Goal: Transaction & Acquisition: Book appointment/travel/reservation

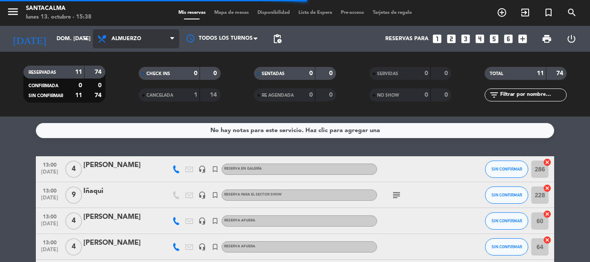
click at [115, 43] on span "Almuerzo" at bounding box center [136, 38] width 86 height 19
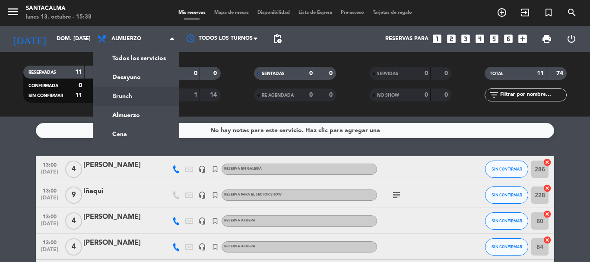
click at [121, 100] on div "menu Santacalma lunes 13. octubre - 15:38 Mis reservas Mapa de mesas Disponibil…" at bounding box center [295, 58] width 590 height 117
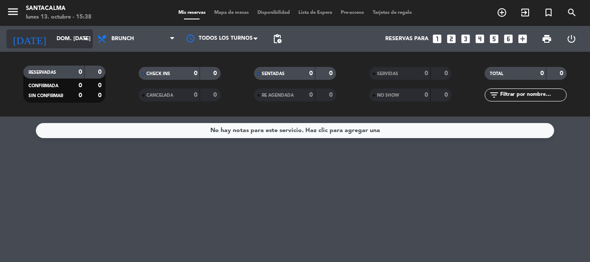
click at [60, 34] on input "dom. [DATE]" at bounding box center [88, 39] width 73 height 15
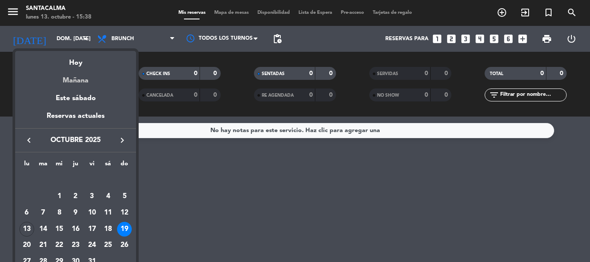
click at [80, 85] on div "Mañana" at bounding box center [75, 78] width 121 height 18
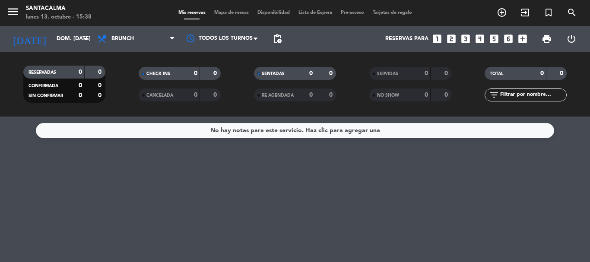
type input "[DATE] oct."
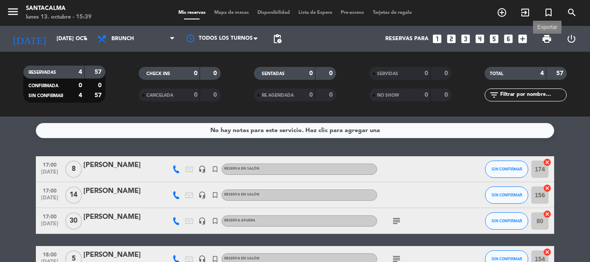
click at [549, 41] on span "print" at bounding box center [547, 39] width 10 height 10
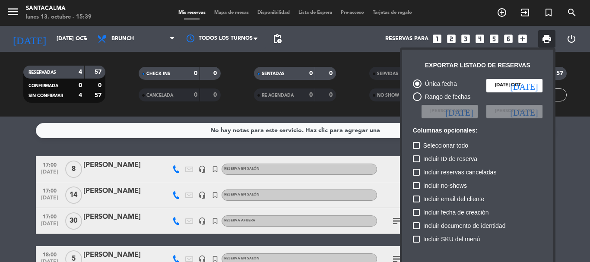
click at [565, 57] on div at bounding box center [295, 131] width 590 height 262
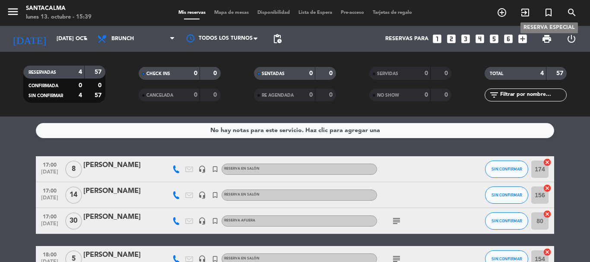
click at [546, 12] on icon "turned_in_not" at bounding box center [548, 12] width 10 height 10
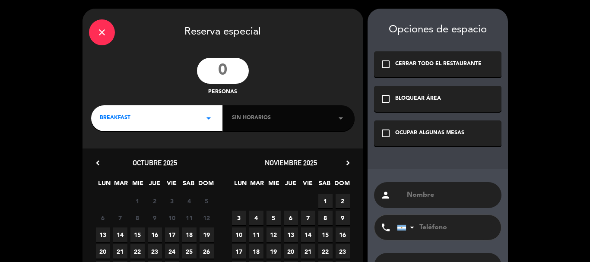
click at [421, 196] on input "text" at bounding box center [450, 195] width 89 height 12
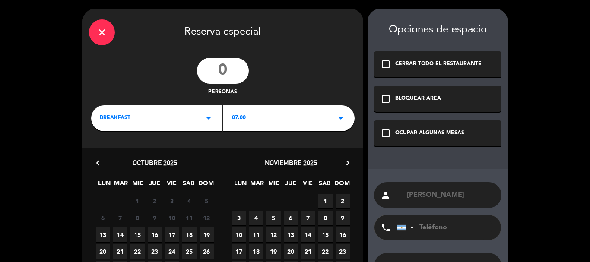
type input "[PERSON_NAME]"
click at [430, 228] on input "tel" at bounding box center [444, 227] width 95 height 25
type input "3518673634"
click at [226, 71] on input "number" at bounding box center [223, 71] width 52 height 26
type input "4"
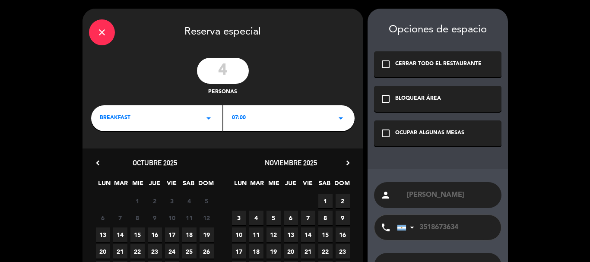
click at [200, 112] on div "BREAKFAST arrow_drop_down" at bounding box center [156, 118] width 131 height 26
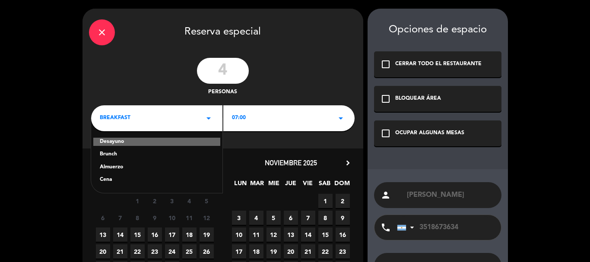
click at [106, 155] on div "Brunch" at bounding box center [157, 154] width 114 height 9
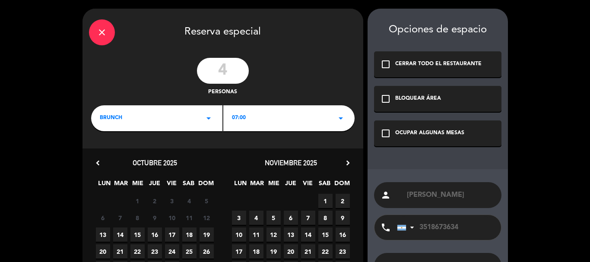
click at [248, 124] on div "07:00 arrow_drop_down" at bounding box center [288, 118] width 131 height 26
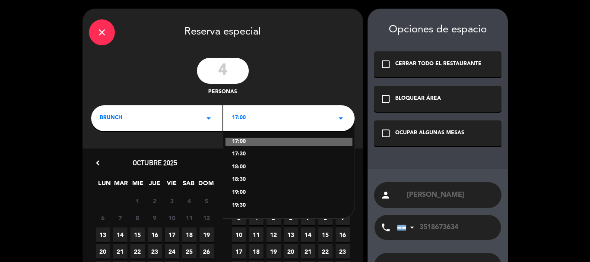
click at [237, 141] on div "17:00" at bounding box center [288, 142] width 127 height 9
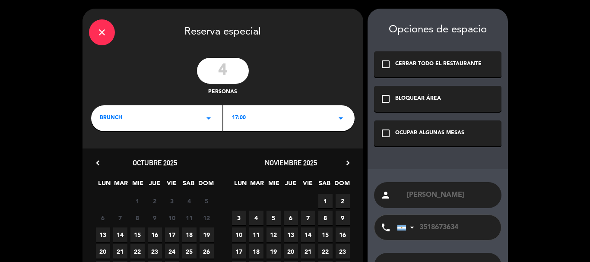
click at [252, 120] on div "17:00 arrow_drop_down" at bounding box center [288, 118] width 131 height 26
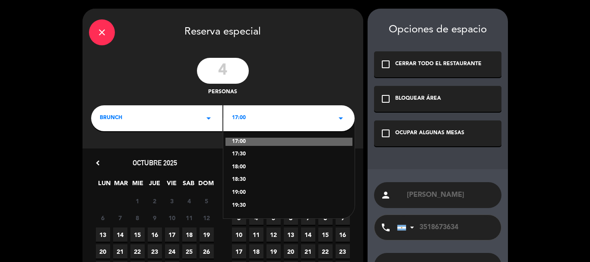
click at [241, 168] on div "18:00" at bounding box center [289, 167] width 114 height 9
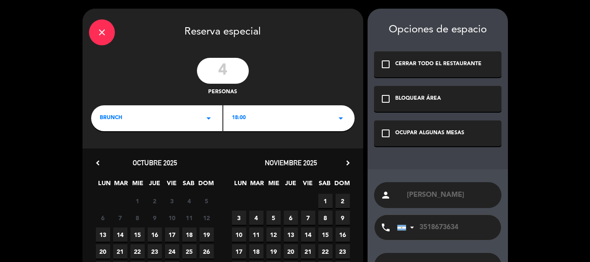
scroll to position [66, 0]
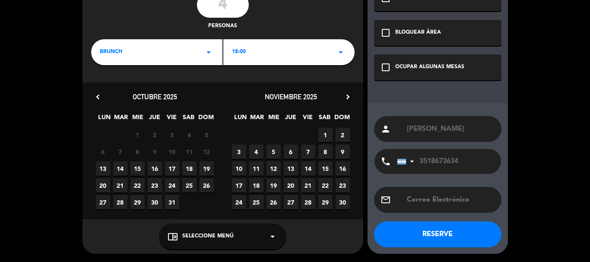
click at [118, 169] on span "14" at bounding box center [120, 169] width 14 height 14
click at [210, 240] on span "Seleccione Menú" at bounding box center [207, 236] width 51 height 9
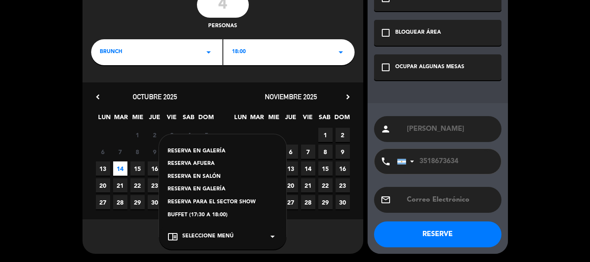
drag, startPoint x: 376, startPoint y: 96, endPoint x: 382, endPoint y: 73, distance: 23.3
click at [377, 95] on div "Opciones de espacio check_box_outline_blank CERRAR TODO EL RESTAURANTE check_bo…" at bounding box center [438, 98] width 140 height 311
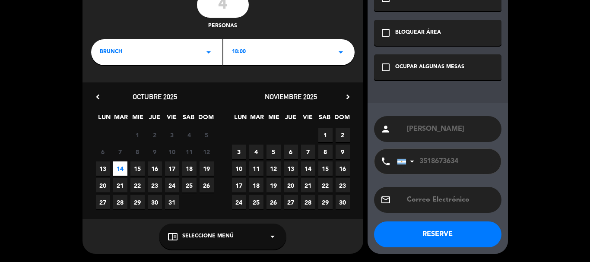
click at [383, 69] on icon "check_box_outline_blank" at bounding box center [385, 67] width 10 height 10
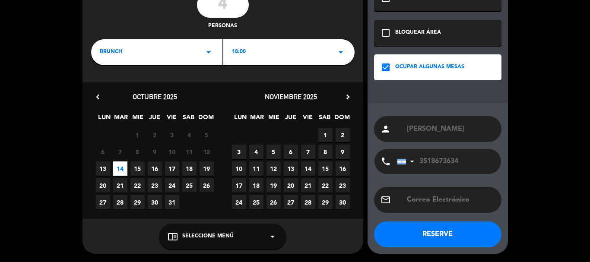
click at [231, 241] on div "chrome_reader_mode Seleccione Menú arrow_drop_down" at bounding box center [222, 237] width 127 height 26
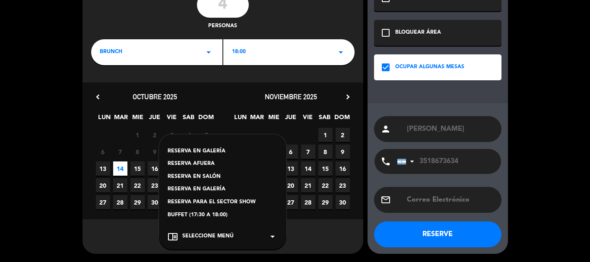
click at [206, 163] on div "RESERVA AFUERA" at bounding box center [223, 164] width 110 height 9
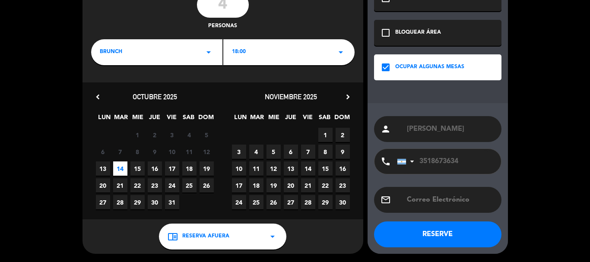
click at [413, 235] on button "RESERVE" at bounding box center [437, 235] width 127 height 26
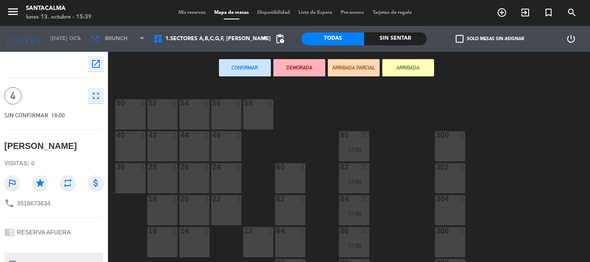
click at [292, 181] on div "60 4" at bounding box center [290, 178] width 30 height 30
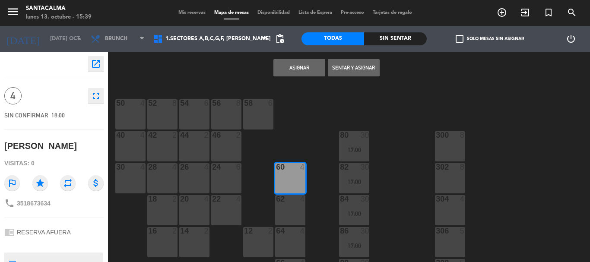
click at [307, 70] on button "Asignar" at bounding box center [299, 67] width 52 height 17
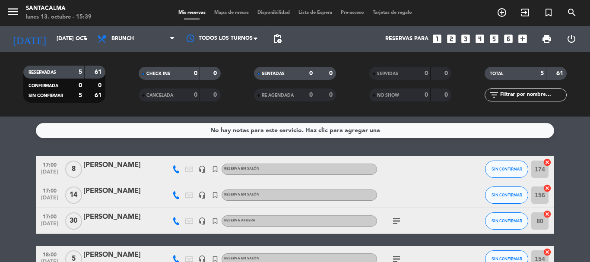
scroll to position [79, 0]
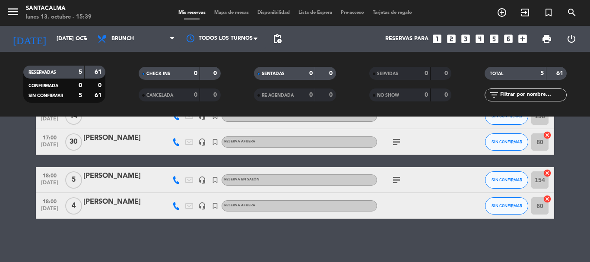
click at [117, 205] on div "[PERSON_NAME]" at bounding box center [119, 202] width 73 height 11
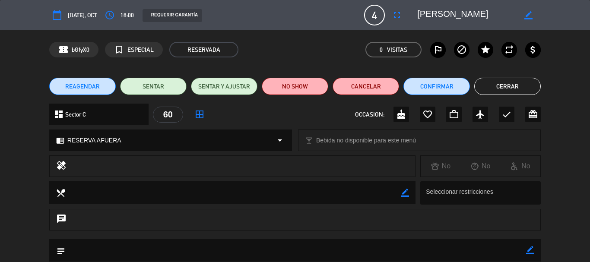
scroll to position [86, 0]
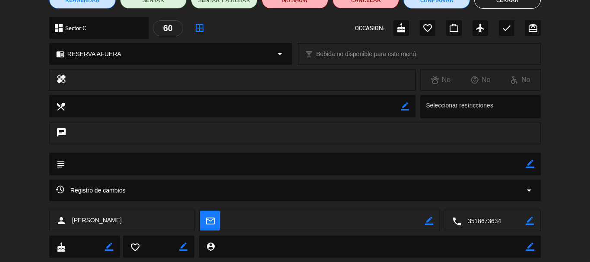
click at [531, 168] on icon "border_color" at bounding box center [530, 164] width 8 height 8
click at [521, 165] on textarea at bounding box center [295, 164] width 461 height 22
type textarea "Quiere la mesa en el E"
click at [527, 163] on icon at bounding box center [530, 164] width 8 height 8
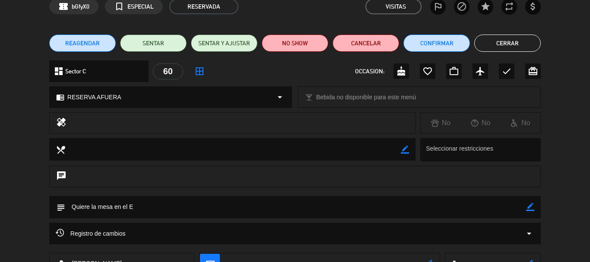
click at [500, 47] on button "Cerrar" at bounding box center [507, 43] width 67 height 17
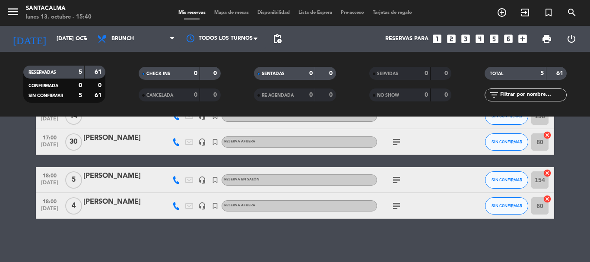
click at [397, 209] on icon "subject" at bounding box center [396, 206] width 10 height 10
click at [415, 176] on div "subject" at bounding box center [416, 179] width 78 height 25
click at [394, 184] on icon "subject" at bounding box center [396, 180] width 10 height 10
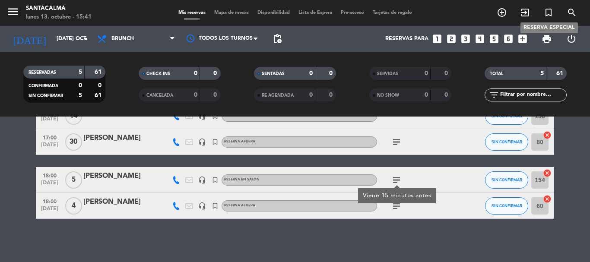
click at [546, 15] on icon "turned_in_not" at bounding box center [548, 12] width 10 height 10
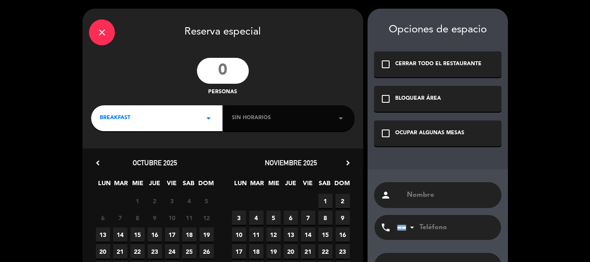
click at [447, 199] on input "text" at bounding box center [450, 195] width 89 height 12
paste input "[PERSON_NAME]"
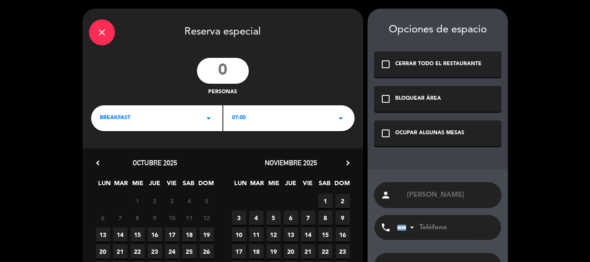
type input "[PERSON_NAME]"
click at [230, 72] on input "number" at bounding box center [223, 71] width 52 height 26
type input "2"
click at [430, 230] on input "tel" at bounding box center [444, 227] width 95 height 25
paste input "3517917880"
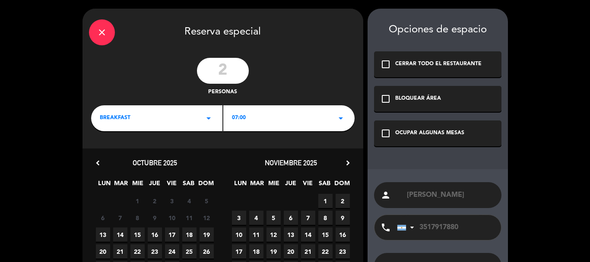
type input "3517917880"
click at [386, 133] on icon "check_box_outline_blank" at bounding box center [385, 133] width 10 height 10
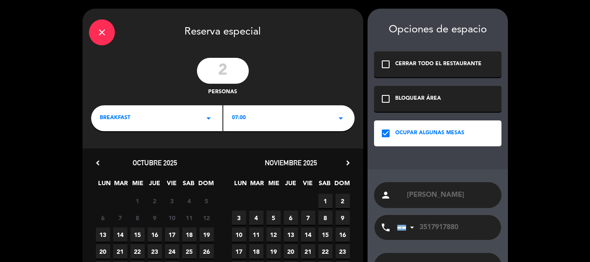
click at [191, 121] on div "BREAKFAST arrow_drop_down" at bounding box center [156, 118] width 131 height 26
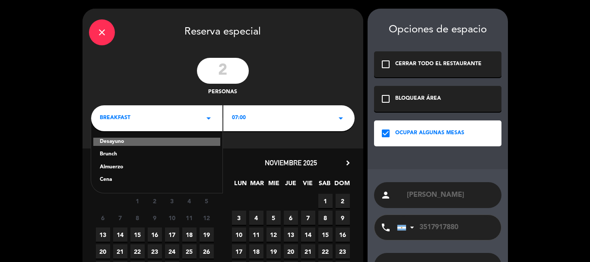
click at [110, 167] on div "Almuerzo" at bounding box center [157, 167] width 114 height 9
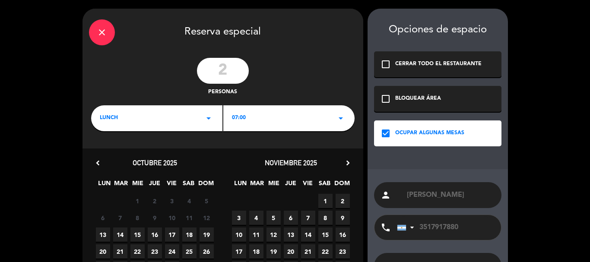
click at [241, 115] on span "07:00" at bounding box center [239, 118] width 14 height 9
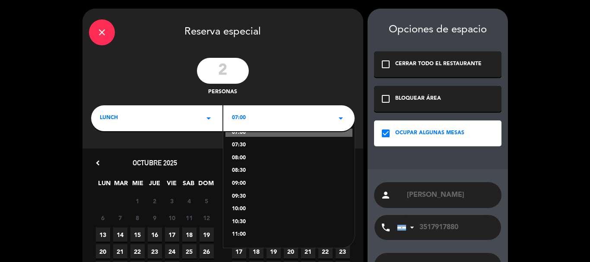
scroll to position [0, 0]
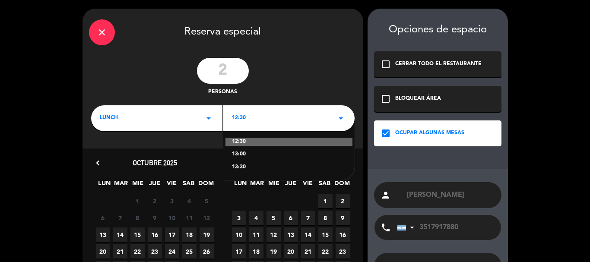
click at [240, 154] on div "13:00" at bounding box center [289, 154] width 114 height 9
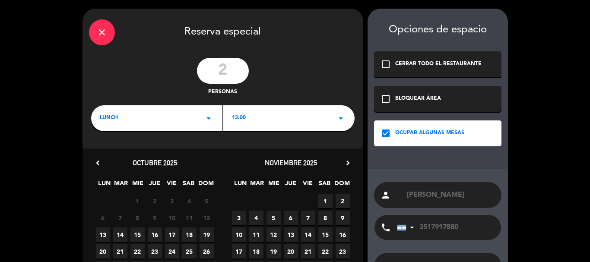
scroll to position [66, 0]
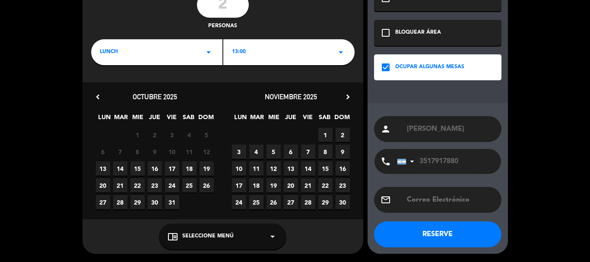
click at [207, 169] on span "19" at bounding box center [207, 169] width 14 height 14
click at [218, 239] on span "Seleccione Menú" at bounding box center [207, 236] width 51 height 9
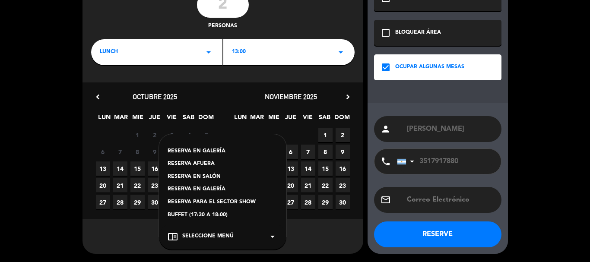
click at [202, 148] on div "RESERVA EN GALERÍA" at bounding box center [223, 151] width 110 height 9
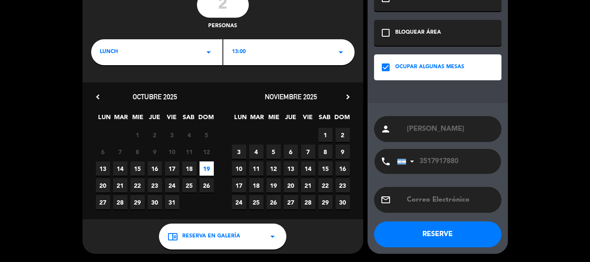
click at [409, 233] on button "RESERVE" at bounding box center [437, 235] width 127 height 26
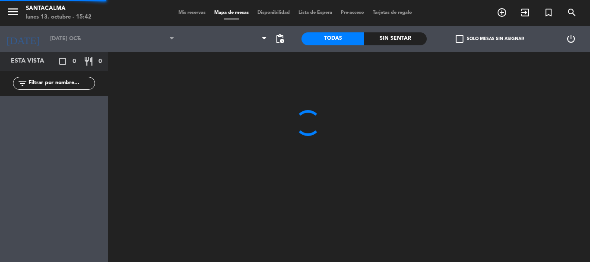
type input "dom. [DATE]"
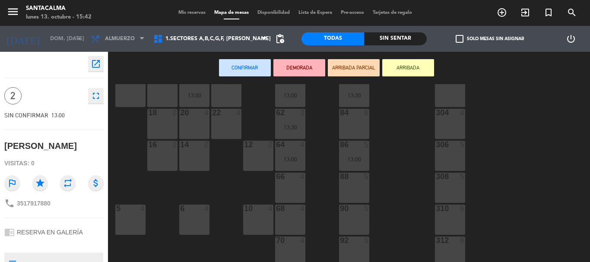
scroll to position [173, 0]
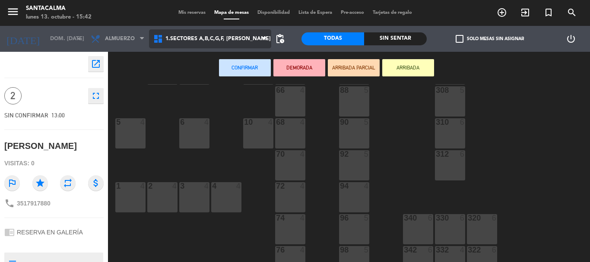
click at [232, 35] on span "1.Sectores A,B,C,G,F, [PERSON_NAME]" at bounding box center [210, 38] width 122 height 19
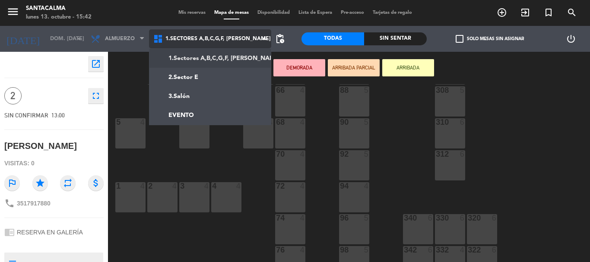
click at [244, 58] on ng-component "menu Santacalma lunes 13. octubre - 15:42 Mis reservas Mapa de mesas Disponibil…" at bounding box center [295, 131] width 590 height 262
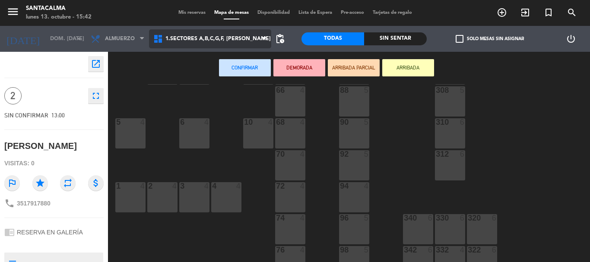
click at [204, 43] on span "1.Sectores A,B,C,G,F, [PERSON_NAME]" at bounding box center [210, 38] width 122 height 19
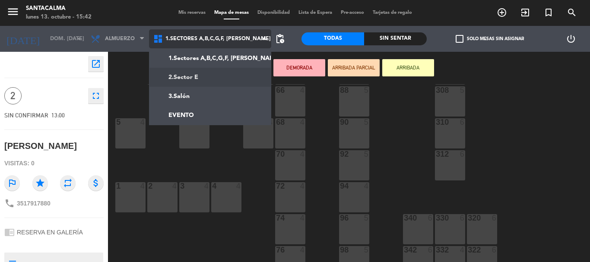
scroll to position [0, 0]
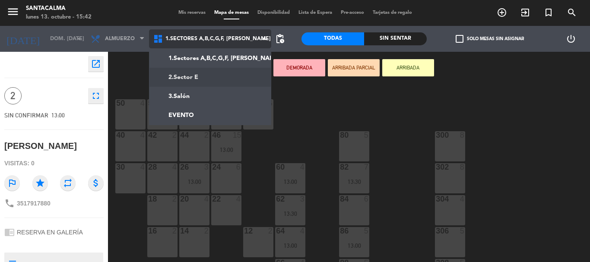
click at [217, 81] on ng-component "menu Santacalma lunes 13. octubre - 15:42 Mis reservas Mapa de mesas Disponibil…" at bounding box center [295, 131] width 590 height 262
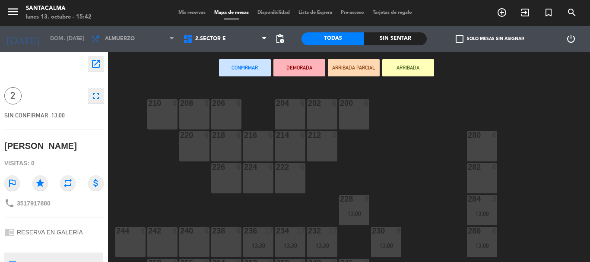
click at [484, 146] on div "280 4" at bounding box center [482, 146] width 30 height 30
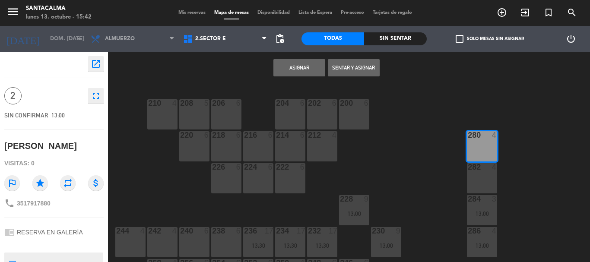
click at [298, 70] on button "Asignar" at bounding box center [299, 67] width 52 height 17
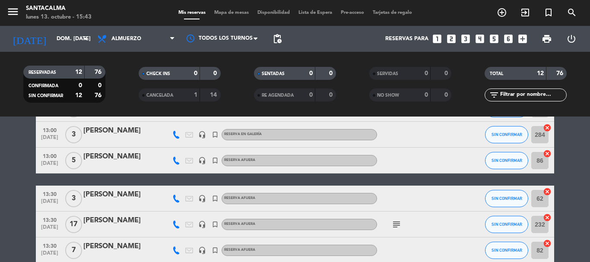
scroll to position [260, 0]
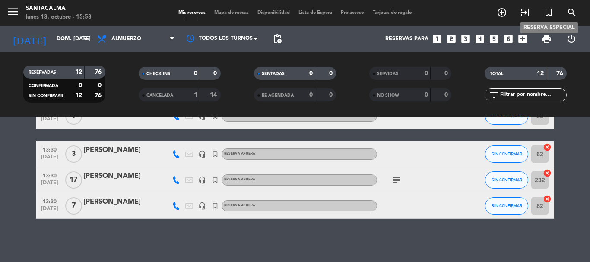
click at [549, 14] on icon "turned_in_not" at bounding box center [548, 12] width 10 height 10
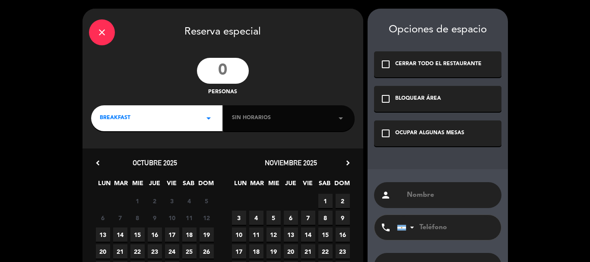
click at [428, 193] on input "text" at bounding box center [450, 195] width 89 height 12
paste input "[PERSON_NAME]"
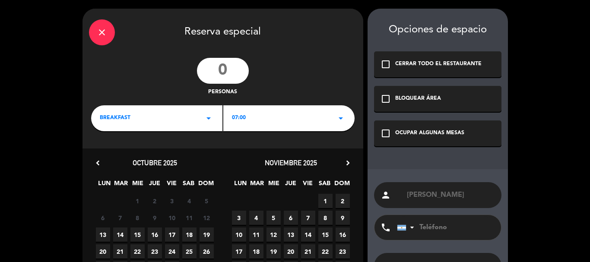
type input "[PERSON_NAME]"
click at [427, 227] on input "tel" at bounding box center [444, 227] width 95 height 25
paste input "3517191429"
type input "3517191429"
click at [190, 235] on span "18" at bounding box center [189, 235] width 14 height 14
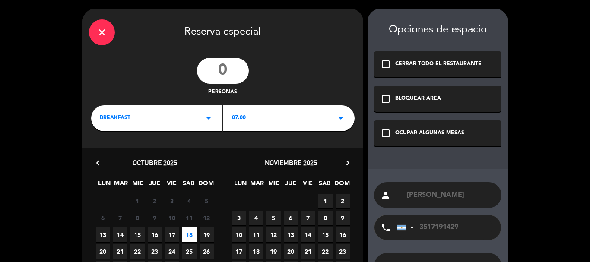
click at [217, 71] on input "number" at bounding box center [223, 71] width 52 height 26
type input "6"
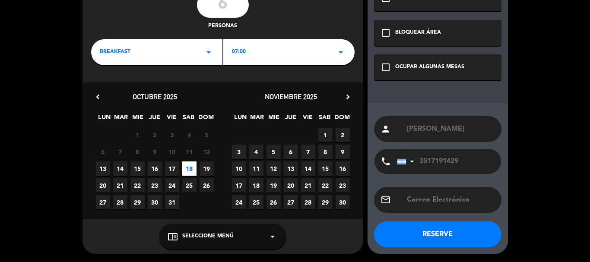
click at [239, 235] on div "chrome_reader_mode Seleccione Menú arrow_drop_down" at bounding box center [222, 237] width 127 height 26
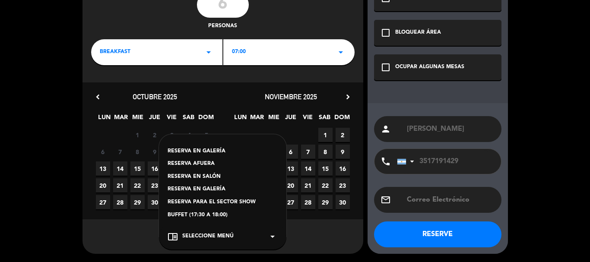
click at [208, 163] on div "RESERVA AFUERA" at bounding box center [223, 164] width 110 height 9
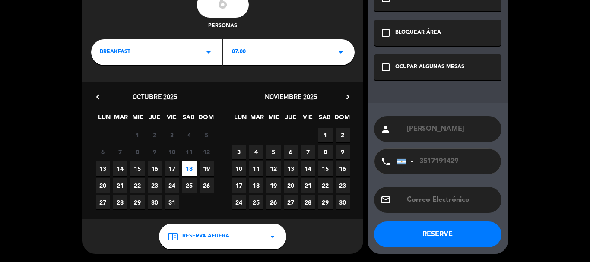
click at [107, 48] on span "BREAKFAST" at bounding box center [115, 52] width 31 height 9
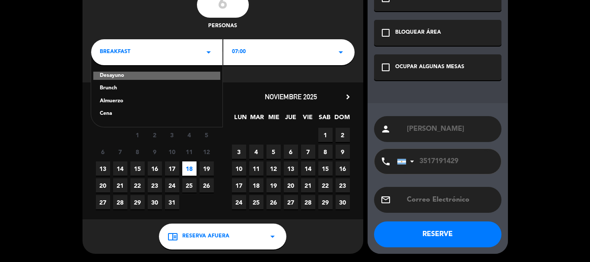
click at [105, 115] on div "Cena" at bounding box center [157, 114] width 114 height 9
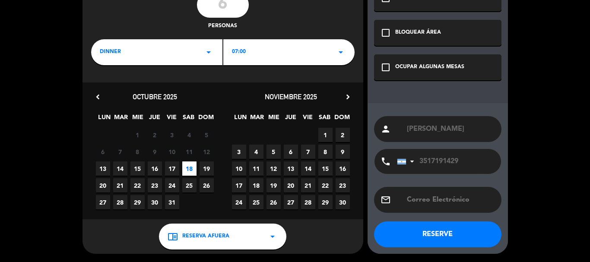
click at [254, 53] on div "07:00 arrow_drop_down" at bounding box center [288, 52] width 131 height 26
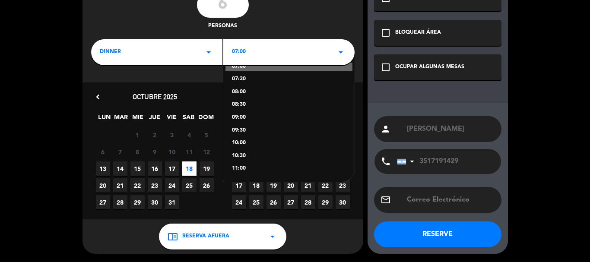
scroll to position [0, 0]
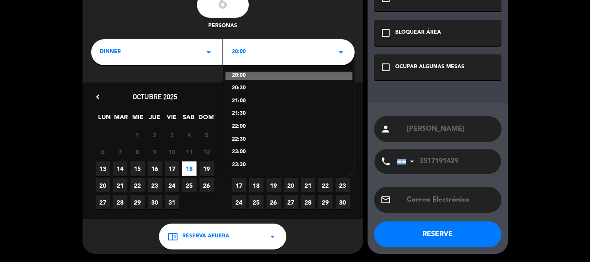
click at [240, 126] on div "22:00" at bounding box center [289, 127] width 114 height 9
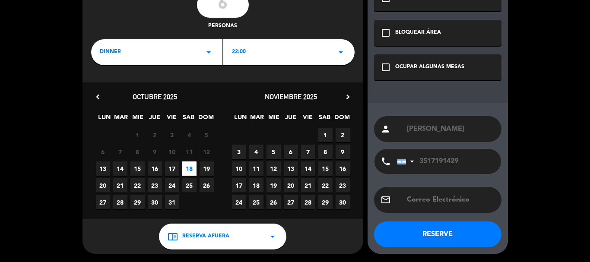
click at [385, 66] on icon "check_box_outline_blank" at bounding box center [385, 67] width 10 height 10
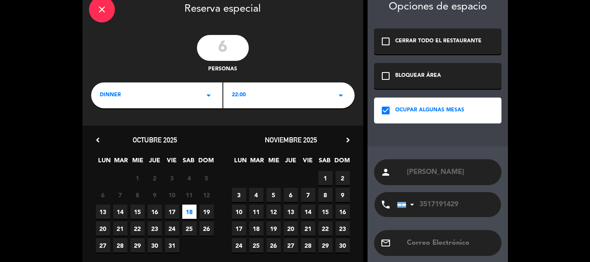
scroll to position [66, 0]
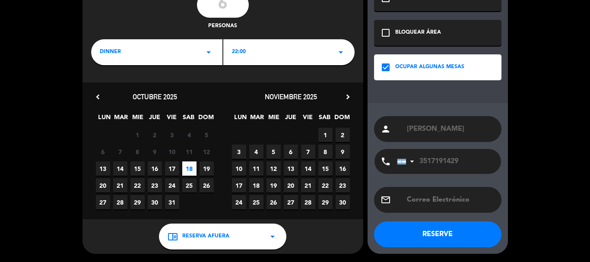
click at [420, 234] on button "RESERVE" at bounding box center [437, 235] width 127 height 26
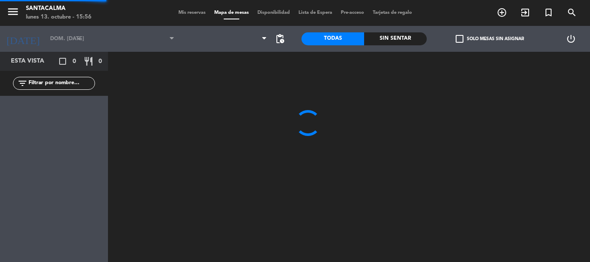
type input "sáb. [DATE]"
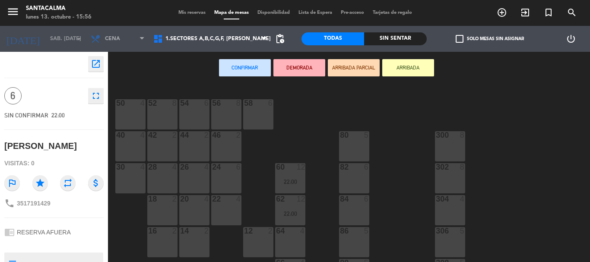
click at [352, 172] on div "82 6" at bounding box center [354, 167] width 30 height 9
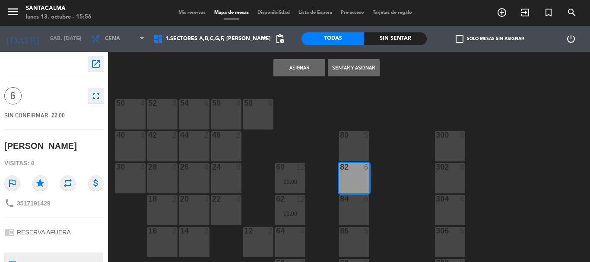
click at [308, 69] on button "Asignar" at bounding box center [299, 67] width 52 height 17
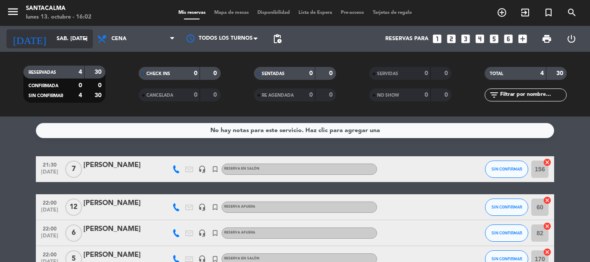
click at [63, 32] on input "sáb. [DATE]" at bounding box center [88, 39] width 73 height 15
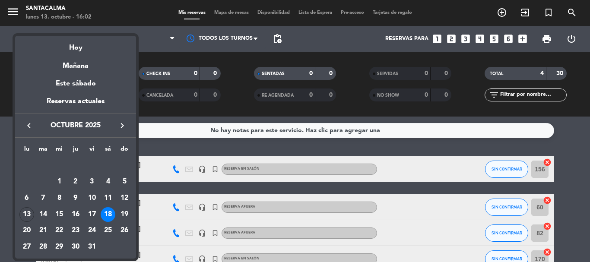
click at [168, 55] on div at bounding box center [295, 131] width 590 height 262
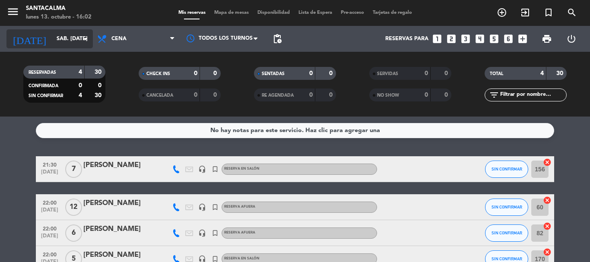
click at [54, 46] on input "sáb. [DATE]" at bounding box center [88, 39] width 73 height 15
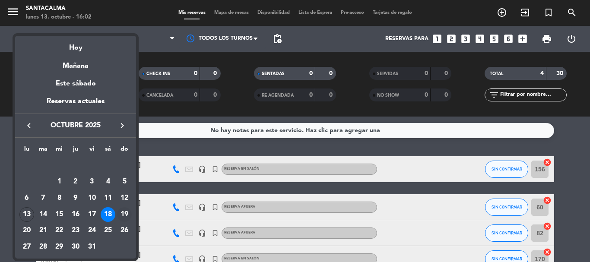
click at [125, 213] on div "19" at bounding box center [124, 214] width 15 height 15
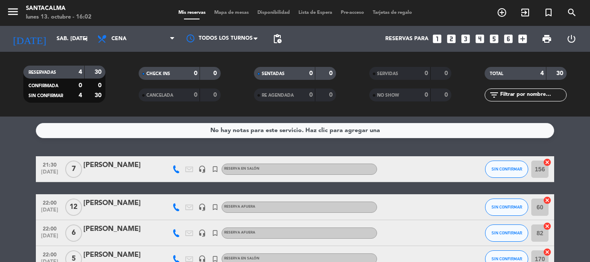
type input "dom. [DATE]"
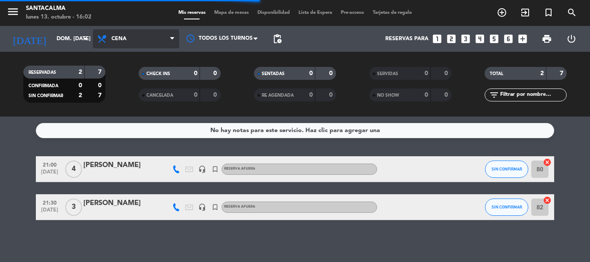
click at [124, 43] on span "Cena" at bounding box center [136, 38] width 86 height 19
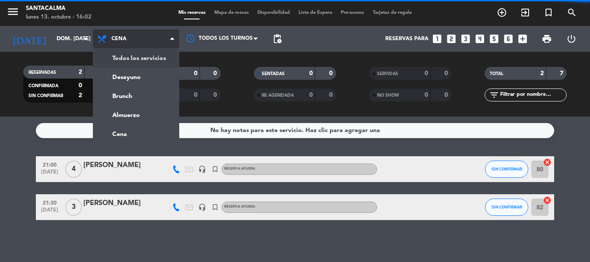
click at [130, 61] on div "menu Santacalma lunes 13. octubre - 16:02 Mis reservas Mapa de mesas Disponibil…" at bounding box center [295, 58] width 590 height 117
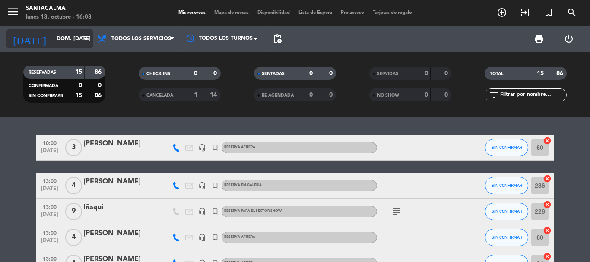
click at [77, 38] on input "dom. [DATE]" at bounding box center [88, 39] width 73 height 15
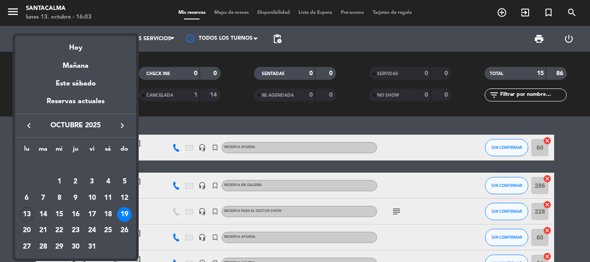
click at [160, 123] on div at bounding box center [295, 131] width 590 height 262
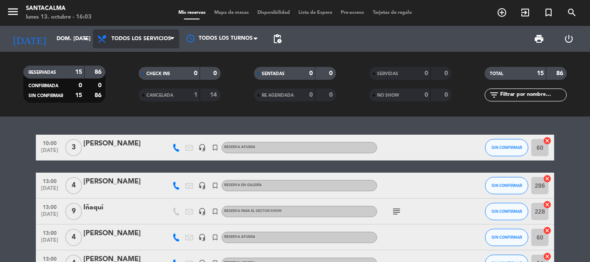
click at [127, 38] on span "Todos los servicios" at bounding box center [141, 39] width 60 height 6
click at [130, 61] on div "menu Santacalma lunes 13. octubre - 16:03 Mis reservas Mapa de mesas Disponibil…" at bounding box center [295, 58] width 590 height 117
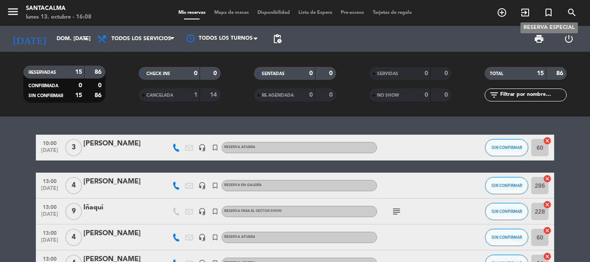
click at [548, 10] on icon "turned_in_not" at bounding box center [548, 12] width 10 height 10
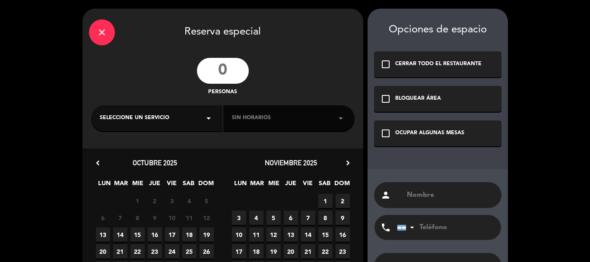
click at [444, 193] on input "text" at bounding box center [450, 195] width 89 height 12
paste input "[PERSON_NAME][GEOGRAPHIC_DATA]"
type input "[PERSON_NAME][GEOGRAPHIC_DATA]"
click at [434, 225] on input "tel" at bounding box center [444, 227] width 95 height 25
click at [445, 230] on input "tel" at bounding box center [444, 227] width 95 height 25
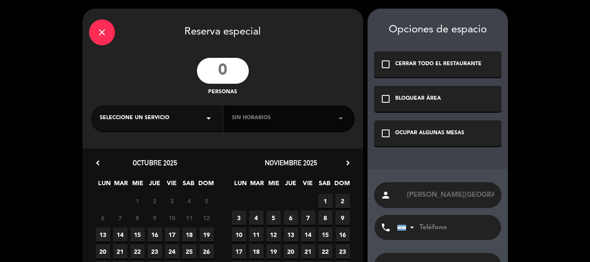
paste input "2657610097"
type input "2657610097"
click at [241, 70] on input "number" at bounding box center [223, 71] width 52 height 26
type input "3"
click at [174, 120] on div "Seleccione un servicio arrow_drop_down" at bounding box center [156, 118] width 131 height 26
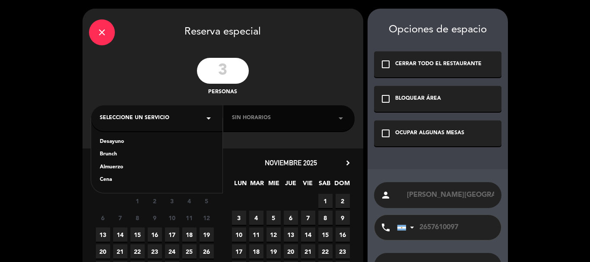
drag, startPoint x: 109, startPoint y: 167, endPoint x: 130, endPoint y: 158, distance: 22.6
click at [109, 167] on div "Almuerzo" at bounding box center [157, 167] width 114 height 9
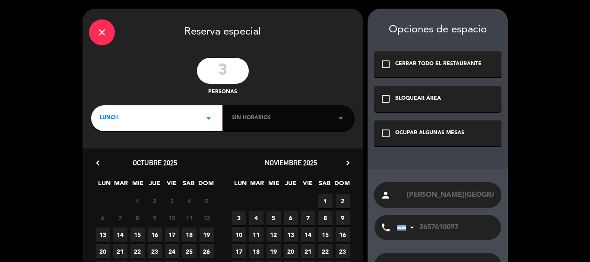
click at [248, 120] on span "Sin horarios" at bounding box center [251, 118] width 39 height 9
click at [249, 119] on span "Sin horarios" at bounding box center [251, 118] width 39 height 9
click at [341, 118] on icon "arrow_drop_down" at bounding box center [341, 118] width 10 height 10
click at [384, 137] on icon "check_box_outline_blank" at bounding box center [385, 133] width 10 height 10
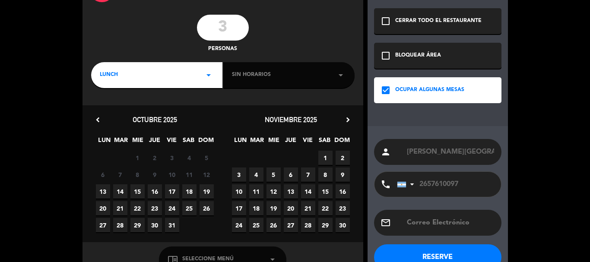
scroll to position [66, 0]
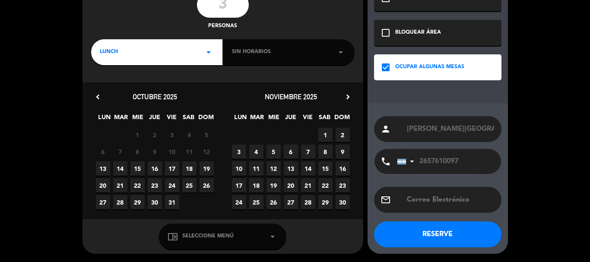
click at [198, 238] on span "Seleccione Menú" at bounding box center [207, 236] width 51 height 9
click at [199, 238] on span "Seleccione Menú" at bounding box center [207, 236] width 51 height 9
click at [278, 43] on div "Sin horarios arrow_drop_down" at bounding box center [288, 52] width 131 height 26
click at [279, 52] on div "Sin horarios arrow_drop_down" at bounding box center [288, 52] width 131 height 26
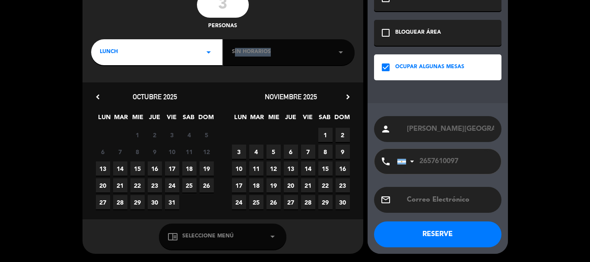
click at [279, 52] on div "Sin horarios arrow_drop_down" at bounding box center [288, 52] width 131 height 26
click at [442, 164] on input "2657610097" at bounding box center [444, 161] width 95 height 25
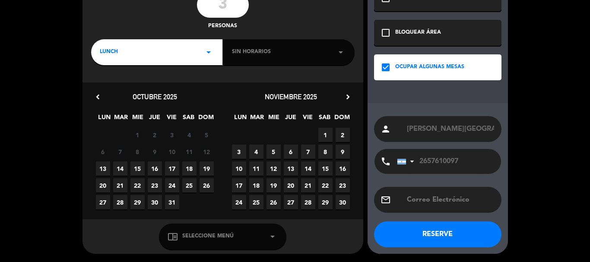
scroll to position [0, 0]
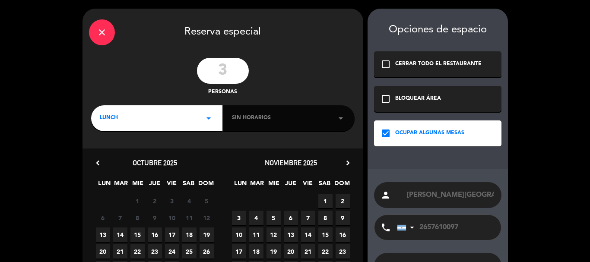
click at [104, 32] on icon "close" at bounding box center [102, 32] width 10 height 10
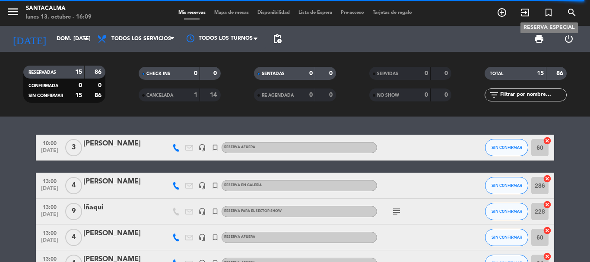
click at [551, 14] on icon "turned_in_not" at bounding box center [548, 12] width 10 height 10
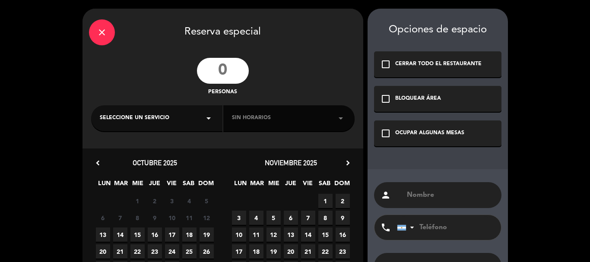
click at [432, 198] on input "text" at bounding box center [450, 195] width 89 height 12
paste input "2657610097"
type input "2657610097"
click at [450, 229] on input "tel" at bounding box center [444, 227] width 95 height 25
paste input "2657610097"
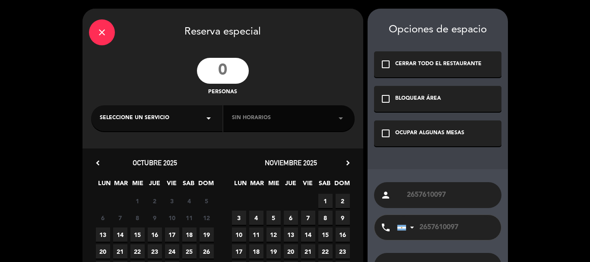
type input "2657610097"
click at [412, 194] on input "2657610097" at bounding box center [450, 195] width 89 height 12
paste input "[PERSON_NAME][GEOGRAPHIC_DATA]"
type input "[PERSON_NAME][GEOGRAPHIC_DATA]"
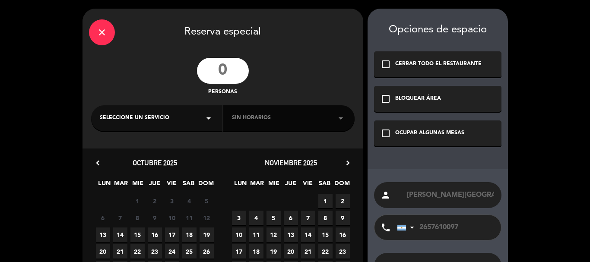
click at [274, 118] on div "Sin horarios arrow_drop_down" at bounding box center [288, 118] width 131 height 26
click at [275, 118] on div "Sin horarios arrow_drop_down" at bounding box center [288, 118] width 131 height 26
drag, startPoint x: 275, startPoint y: 118, endPoint x: 256, endPoint y: 126, distance: 20.5
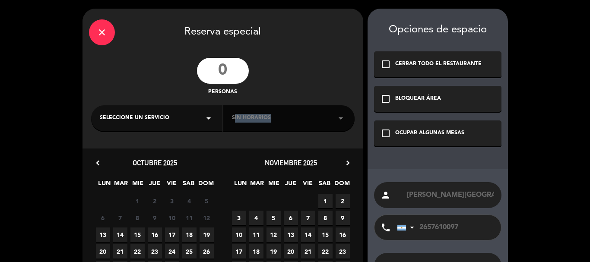
click at [273, 118] on div "Sin horarios arrow_drop_down" at bounding box center [288, 118] width 131 height 26
click at [213, 115] on icon "arrow_drop_down" at bounding box center [208, 118] width 10 height 10
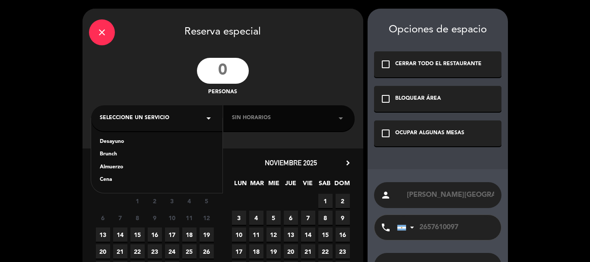
click at [341, 116] on icon "arrow_drop_down" at bounding box center [341, 118] width 10 height 10
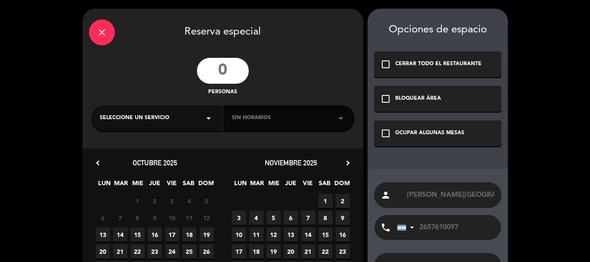
click at [341, 116] on icon "arrow_drop_down" at bounding box center [341, 118] width 10 height 10
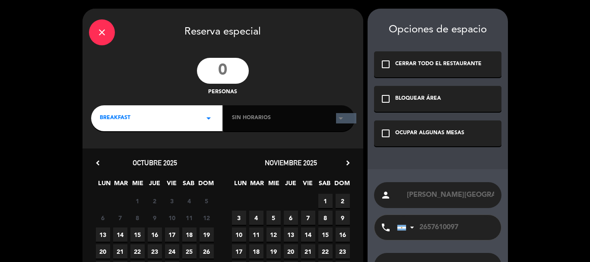
click at [341, 116] on icon "arrow_drop_down" at bounding box center [341, 118] width 10 height 10
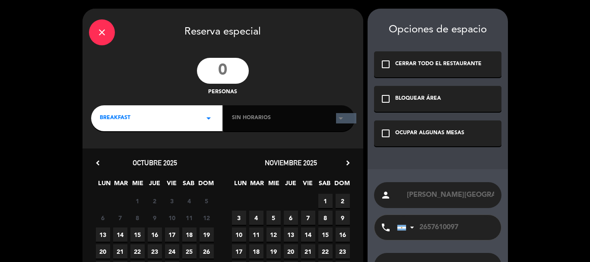
click at [341, 116] on icon "arrow_drop_down" at bounding box center [341, 118] width 10 height 10
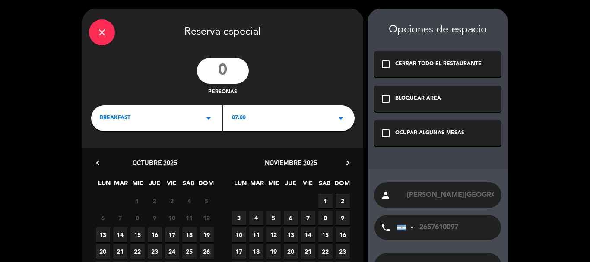
click at [200, 117] on div "BREAKFAST arrow_drop_down" at bounding box center [156, 118] width 131 height 26
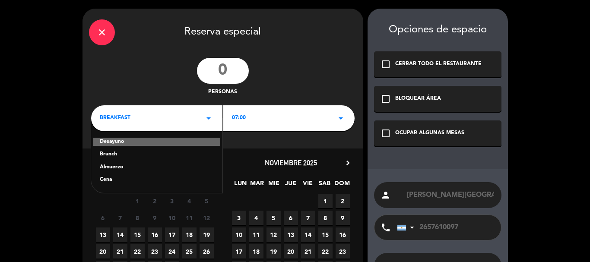
click at [108, 180] on div "Cena" at bounding box center [157, 180] width 114 height 9
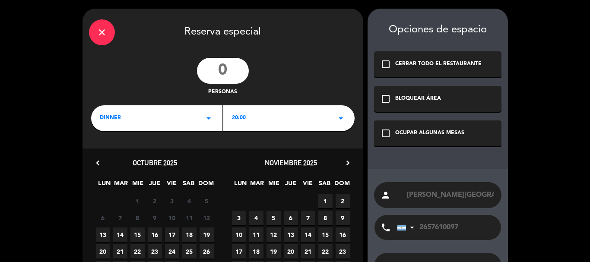
click at [148, 117] on div "dinner arrow_drop_down" at bounding box center [156, 118] width 131 height 26
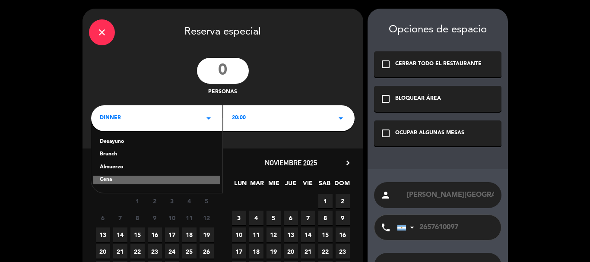
click at [111, 167] on div "Almuerzo" at bounding box center [157, 167] width 114 height 9
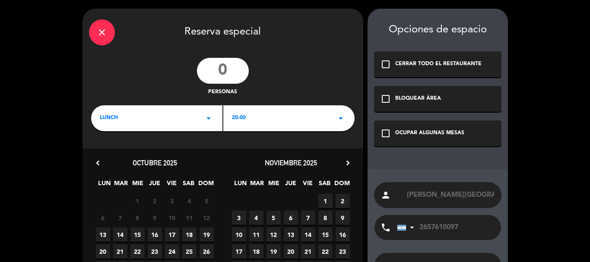
click at [238, 116] on span "20:00" at bounding box center [239, 118] width 14 height 9
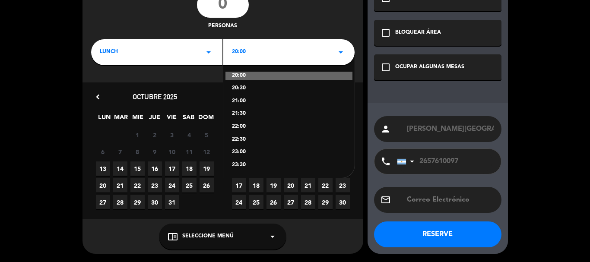
scroll to position [23, 0]
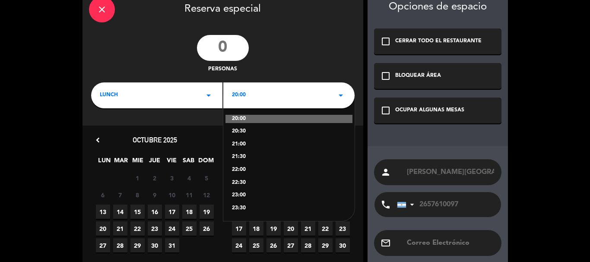
click at [181, 93] on div "lunch arrow_drop_down" at bounding box center [156, 95] width 131 height 26
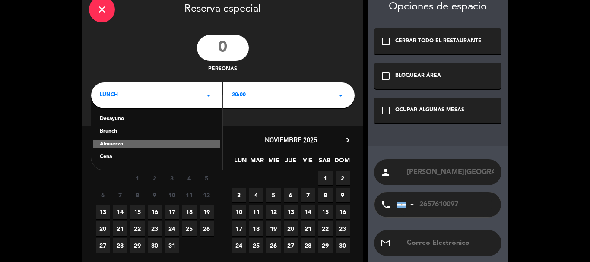
drag, startPoint x: 149, startPoint y: 143, endPoint x: 241, endPoint y: 129, distance: 93.1
click at [151, 143] on div "Almuerzo" at bounding box center [156, 144] width 127 height 9
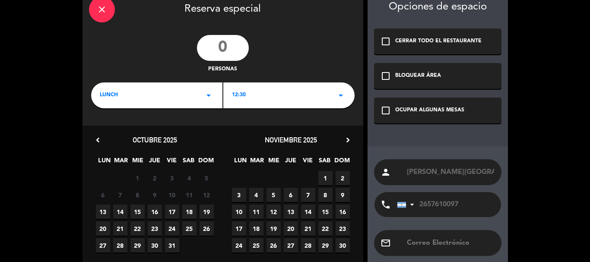
click at [270, 103] on div "12:30 arrow_drop_down" at bounding box center [288, 95] width 131 height 26
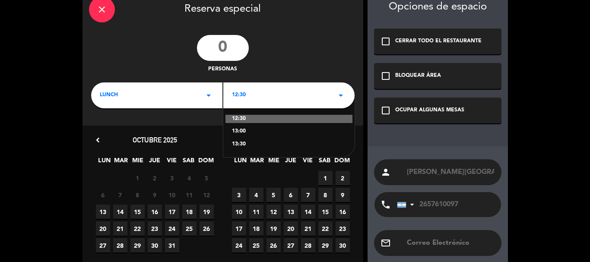
click at [241, 127] on div "13:00" at bounding box center [289, 131] width 114 height 9
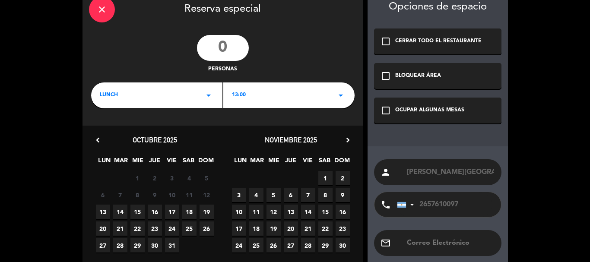
drag, startPoint x: 387, startPoint y: 113, endPoint x: 365, endPoint y: 97, distance: 28.2
click at [386, 112] on icon "check_box_outline_blank" at bounding box center [385, 110] width 10 height 10
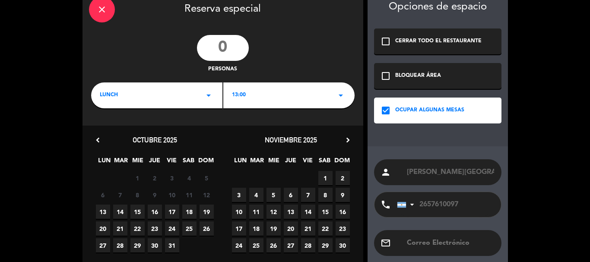
click at [210, 213] on span "19" at bounding box center [207, 212] width 14 height 14
click at [233, 54] on input "number" at bounding box center [223, 48] width 52 height 26
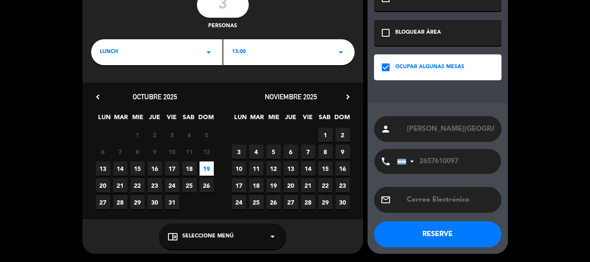
type input "3"
click at [208, 244] on div "chrome_reader_mode Seleccione Menú arrow_drop_down" at bounding box center [222, 237] width 127 height 26
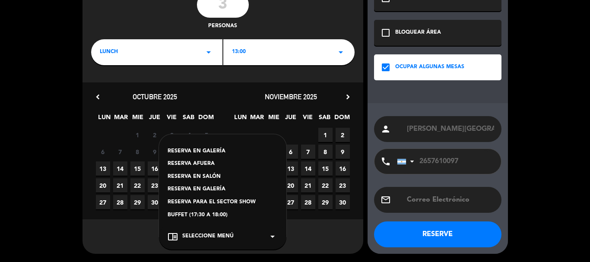
click at [197, 160] on div "RESERVA AFUERA" at bounding box center [223, 164] width 110 height 9
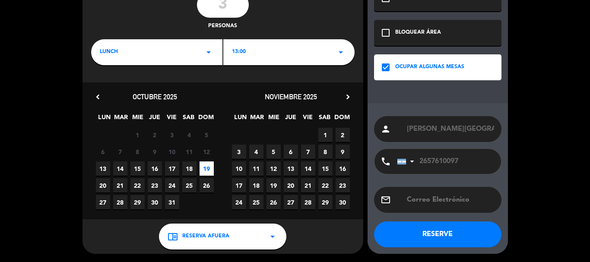
click at [419, 231] on button "RESERVE" at bounding box center [437, 235] width 127 height 26
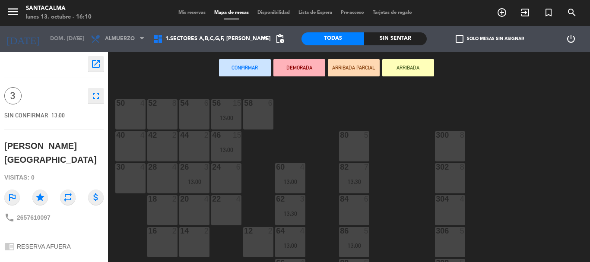
click at [354, 148] on div "80 5" at bounding box center [354, 146] width 30 height 30
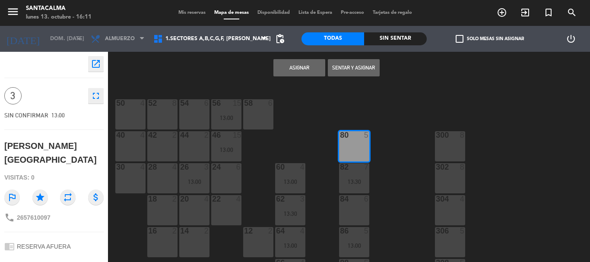
click at [290, 68] on button "Asignar" at bounding box center [299, 67] width 52 height 17
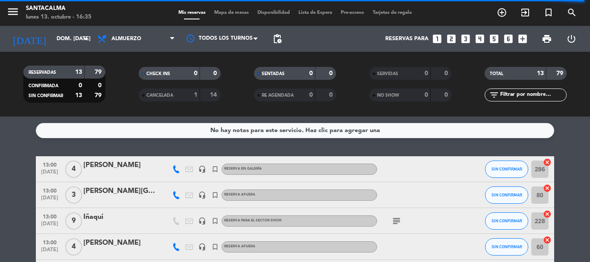
scroll to position [43, 0]
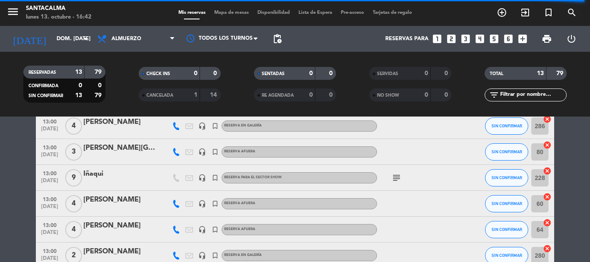
click at [95, 152] on div "[PERSON_NAME][GEOGRAPHIC_DATA]" at bounding box center [119, 148] width 73 height 11
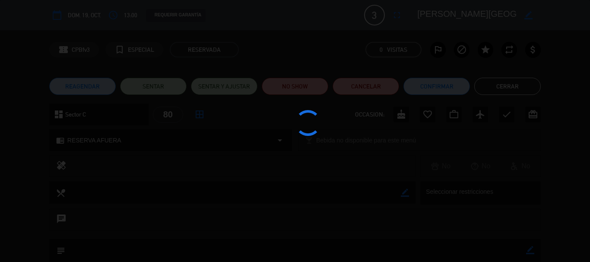
click at [98, 89] on div at bounding box center [295, 131] width 590 height 262
drag, startPoint x: 0, startPoint y: 136, endPoint x: 5, endPoint y: 127, distance: 9.7
click at [0, 136] on div at bounding box center [295, 131] width 590 height 262
